Goal: Transaction & Acquisition: Purchase product/service

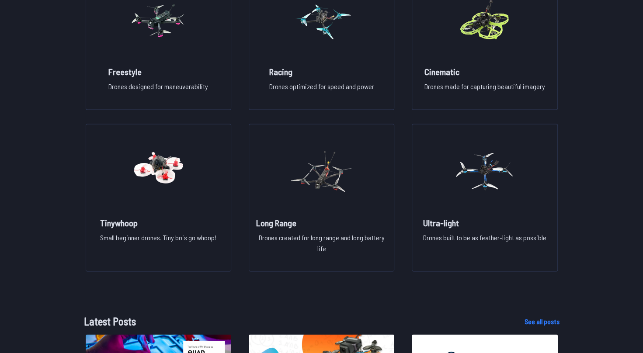
scroll to position [715, 0]
click at [331, 245] on p "Drones created for long range and long battery life" at bounding box center [321, 246] width 131 height 28
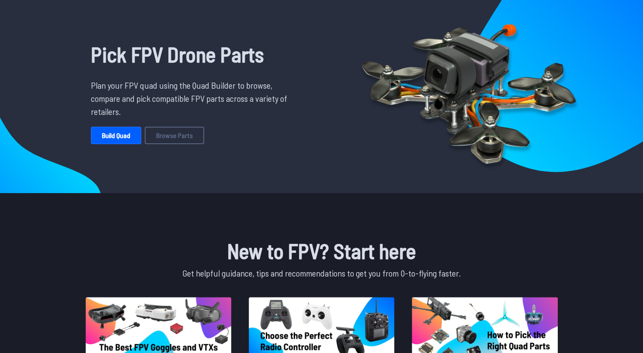
scroll to position [0, 0]
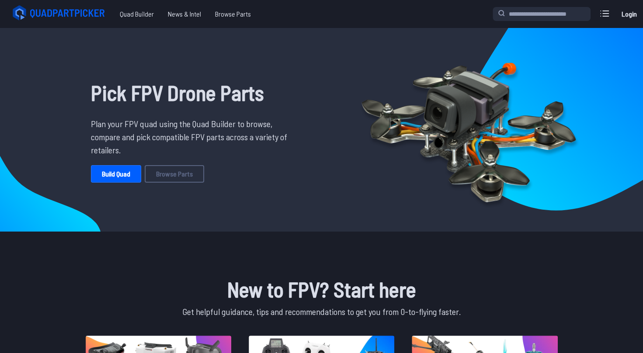
click at [296, 227] on div "Pick FPV Drone Parts Plan your FPV quad using the Quad Builder to browse, compa…" at bounding box center [322, 130] width 560 height 204
click at [320, 213] on div "Pick FPV Drone Parts Plan your FPV quad using the Quad Builder to browse, compa…" at bounding box center [192, 130] width 287 height 190
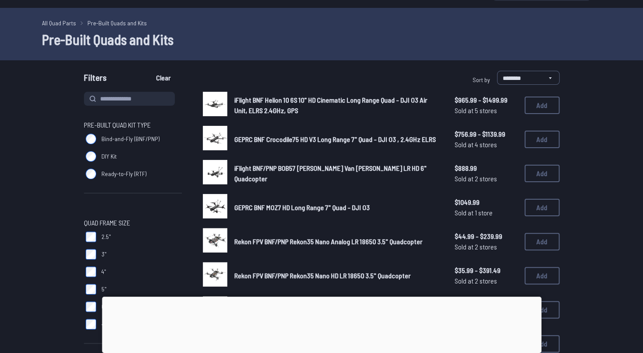
scroll to position [21, 0]
